Goal: Find specific page/section: Find specific page/section

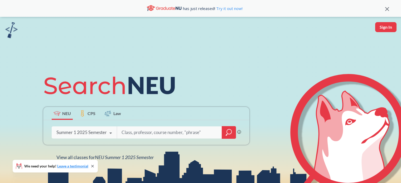
scroll to position [78, 0]
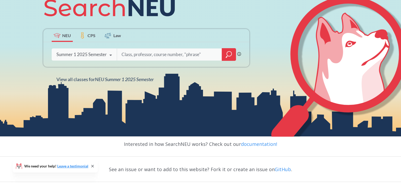
click at [142, 55] on input "search" at bounding box center [169, 54] width 97 height 11
click at [99, 57] on div "Summer 1 2025 Semester" at bounding box center [81, 55] width 50 height 6
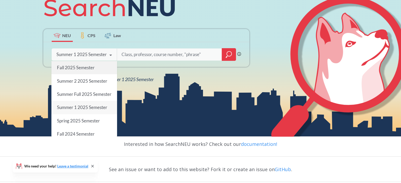
click at [93, 65] on span "Fall 2025 Semester" at bounding box center [76, 68] width 38 height 6
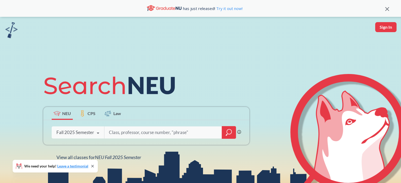
click at [125, 134] on input "search" at bounding box center [163, 132] width 110 height 11
type input "3000"
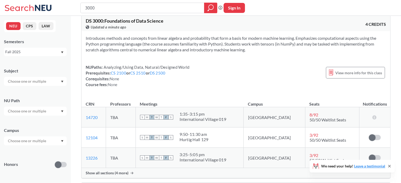
scroll to position [188, 0]
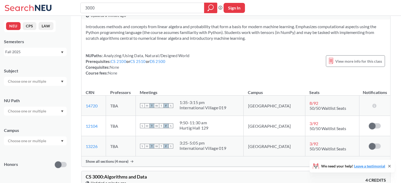
click at [120, 163] on span "Show all sections (4 more)" at bounding box center [107, 161] width 43 height 5
